Goal: Find specific page/section: Find specific page/section

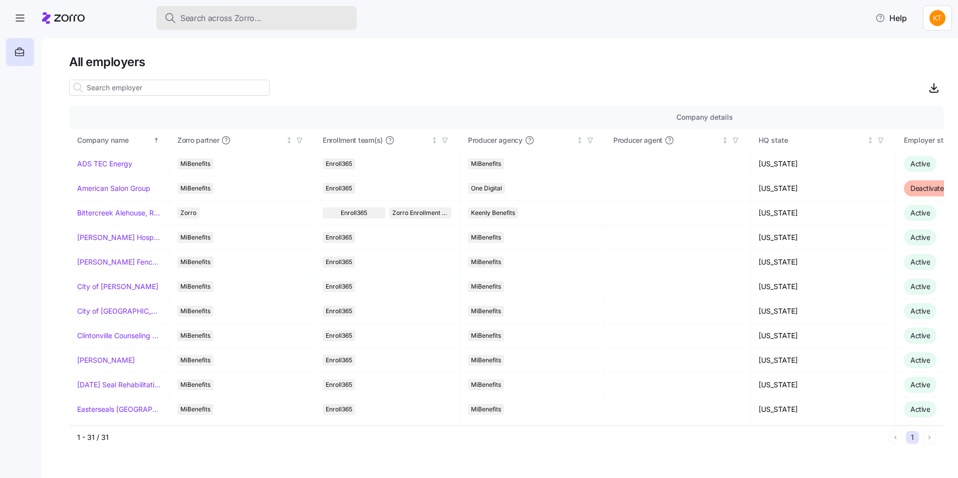
click at [248, 18] on span "Search across Zorro..." at bounding box center [220, 18] width 81 height 13
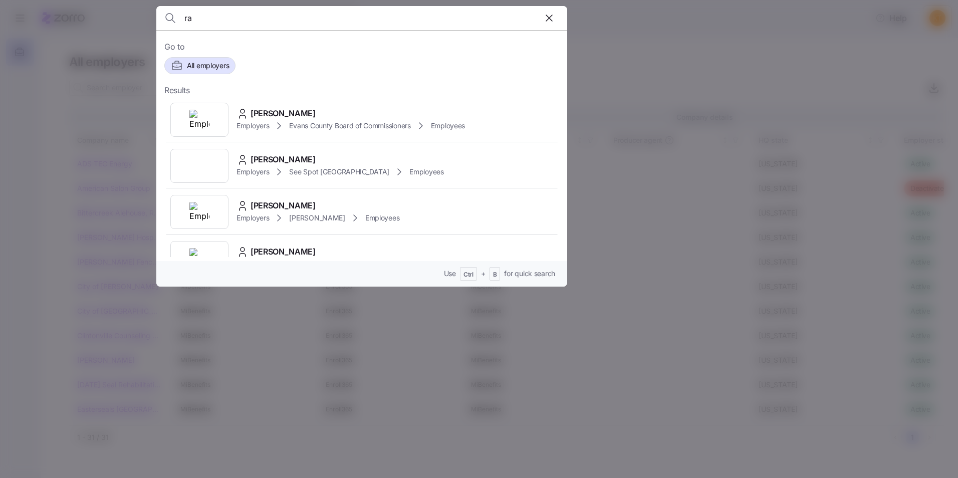
type input "r"
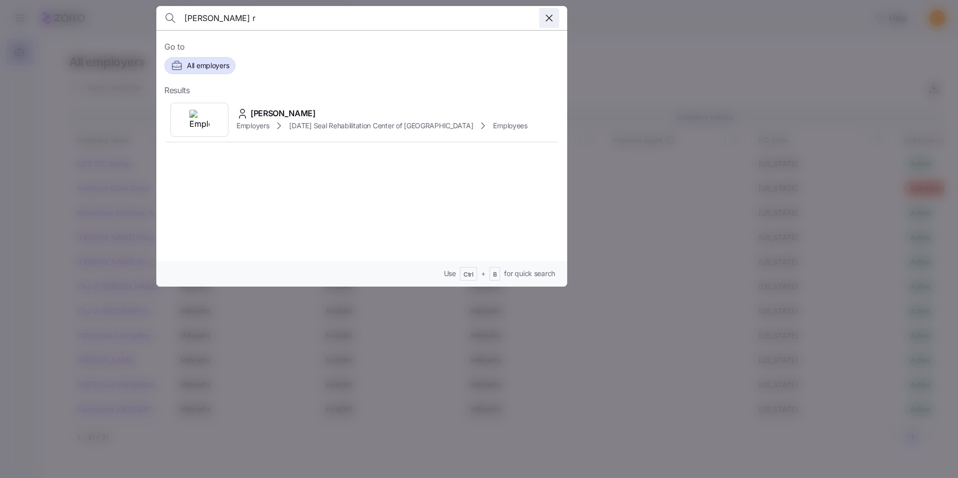
type input "[PERSON_NAME] r"
click at [550, 21] on icon "button" at bounding box center [549, 18] width 12 height 12
click at [222, 14] on input at bounding box center [312, 18] width 257 height 24
type input "[PERSON_NAME]"
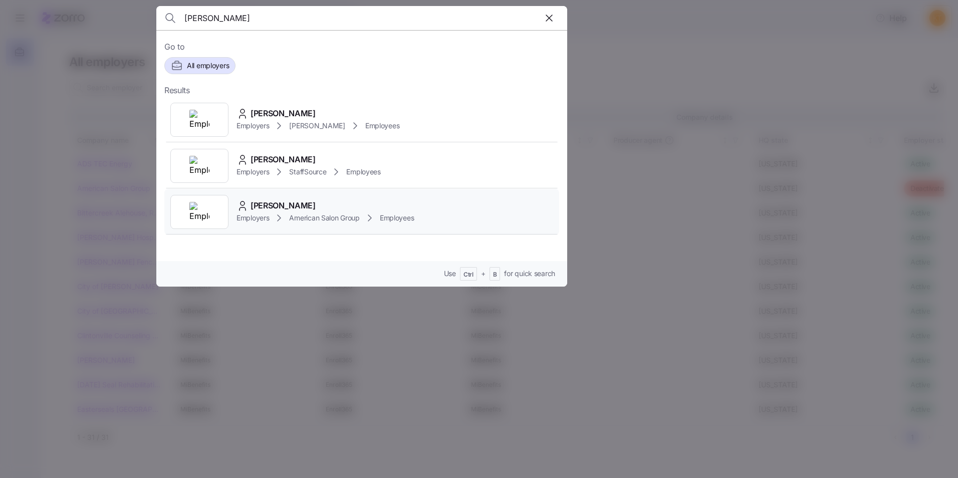
click at [303, 198] on div "[PERSON_NAME] Employers American Salon Group Employees" at bounding box center [361, 212] width 395 height 46
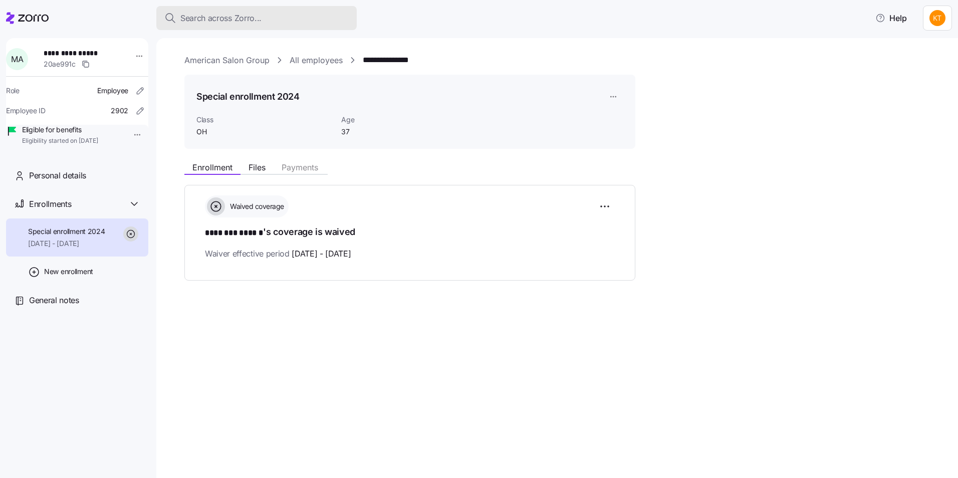
click at [230, 15] on span "Search across Zorro..." at bounding box center [220, 18] width 81 height 13
